Goal: Check status: Check status

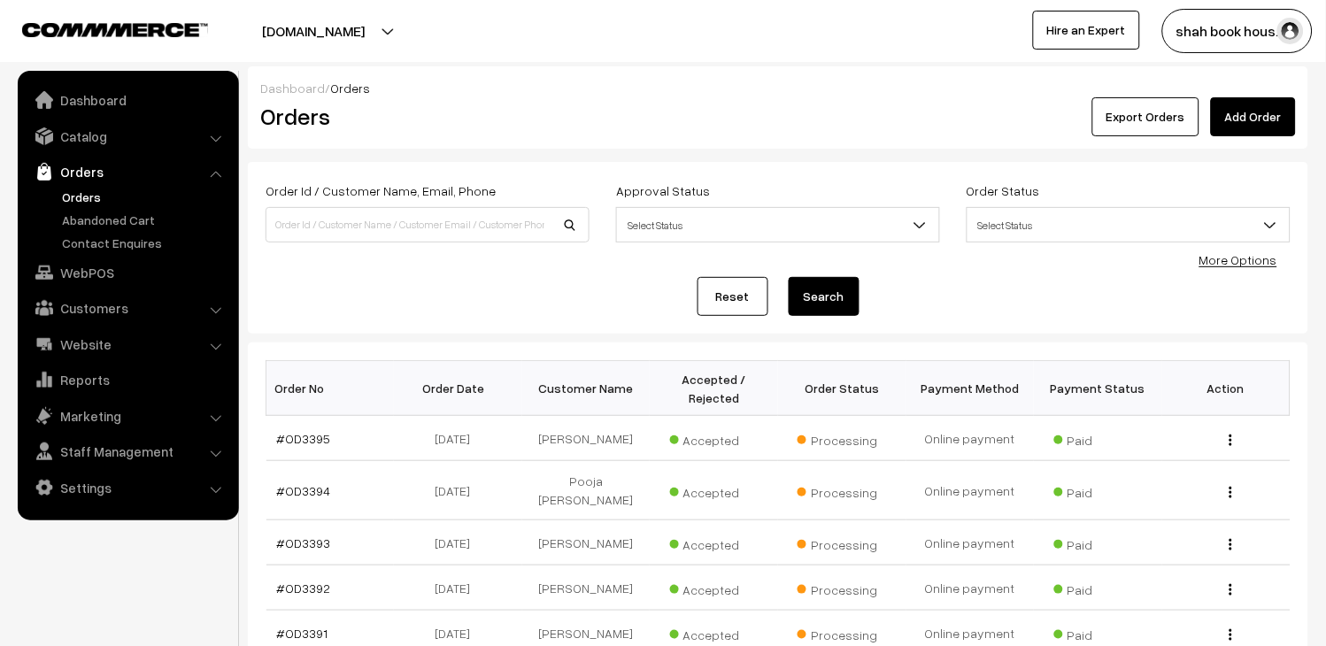
click at [100, 192] on link "Orders" at bounding box center [145, 197] width 175 height 19
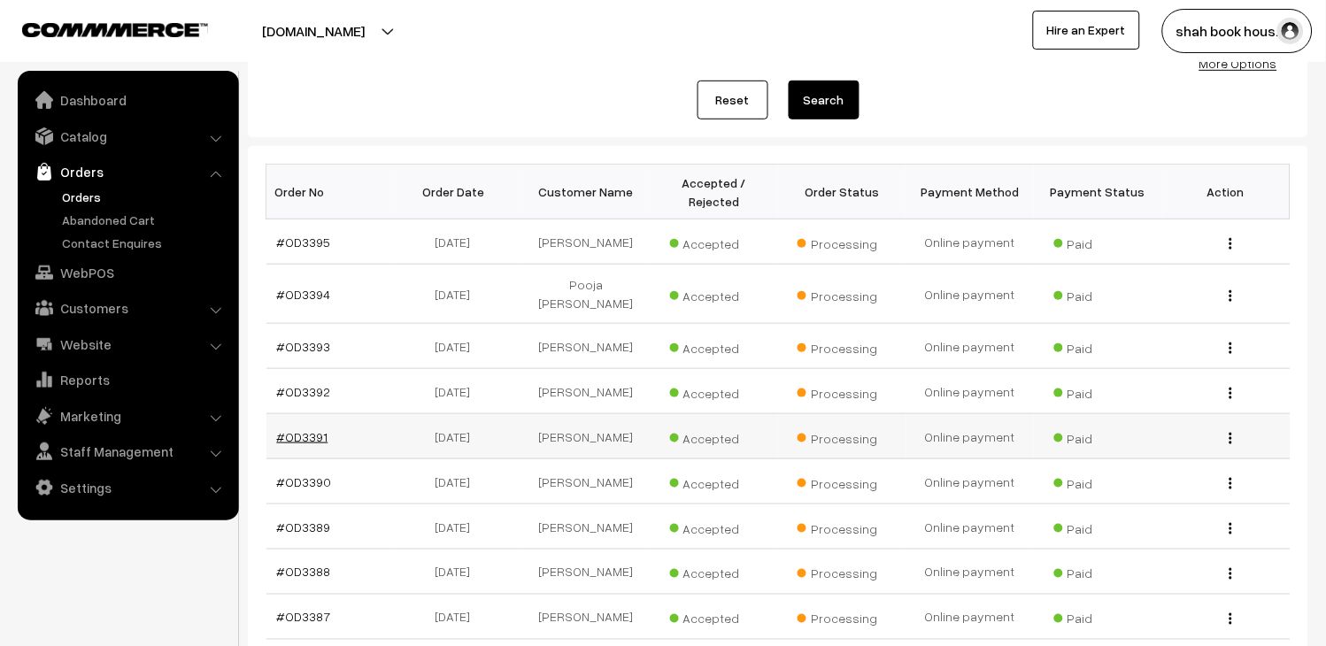
click at [288, 429] on link "#OD3391" at bounding box center [302, 436] width 51 height 15
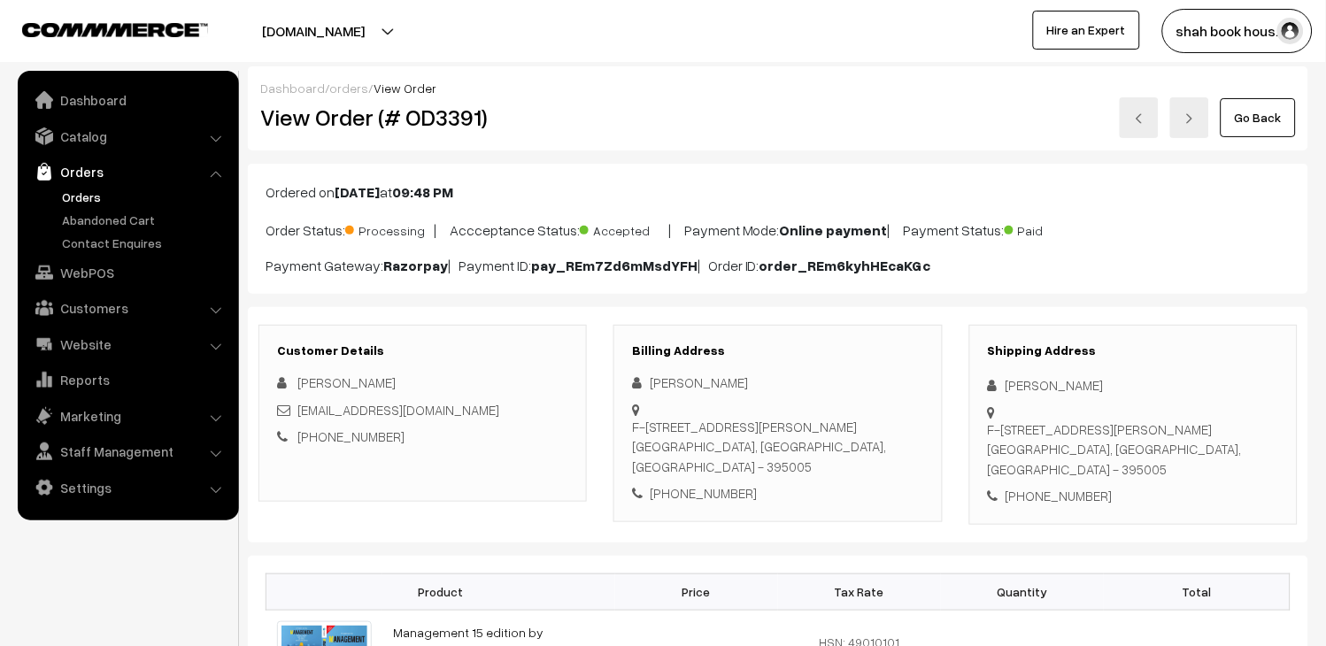
click at [1144, 119] on img at bounding box center [1139, 118] width 11 height 11
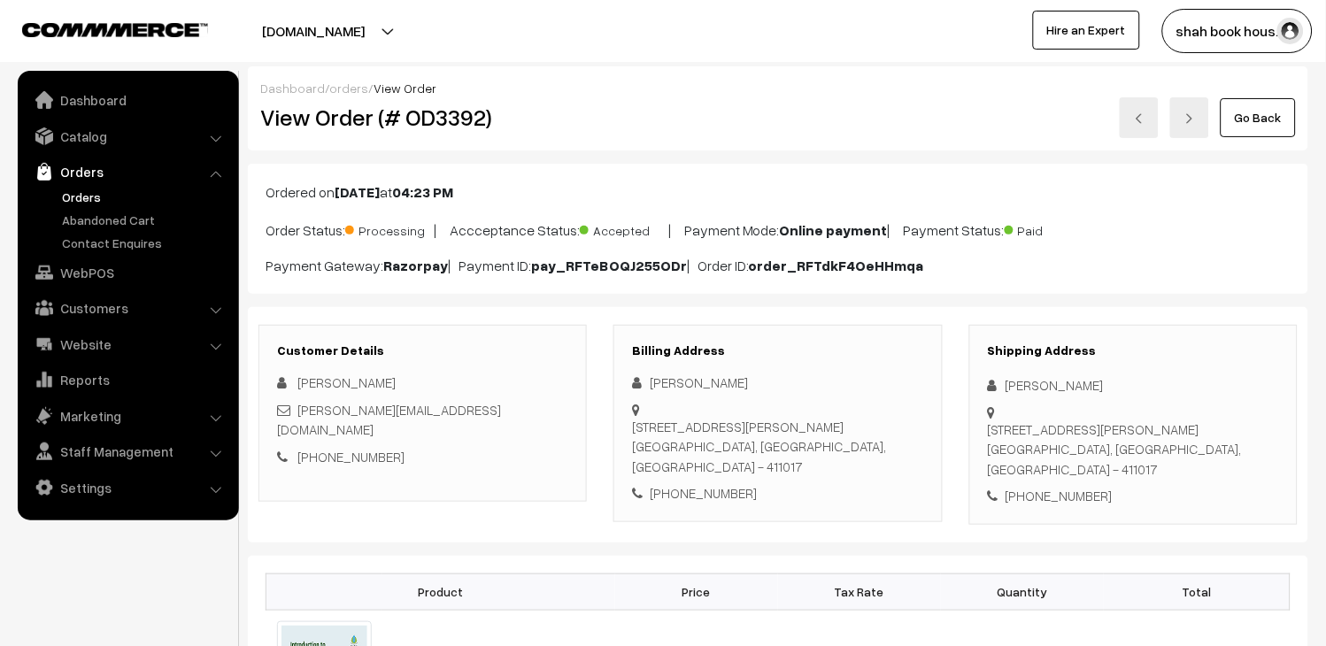
click at [48, 196] on ul "Orders" at bounding box center [128, 220] width 212 height 65
click at [119, 199] on link "Orders" at bounding box center [145, 197] width 175 height 19
